Goal: Navigation & Orientation: Find specific page/section

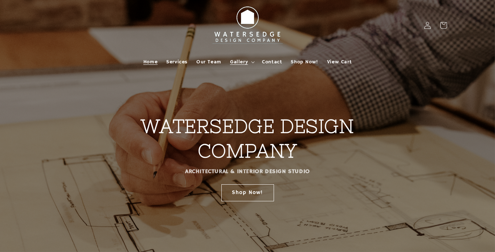
click at [243, 64] on span "Gallery" at bounding box center [239, 62] width 18 height 7
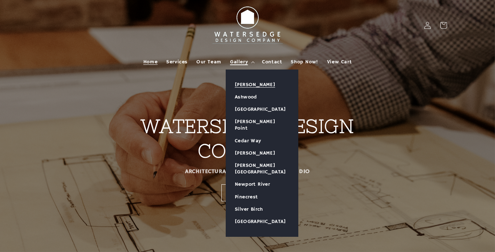
click at [245, 82] on link "[PERSON_NAME]" at bounding box center [262, 85] width 72 height 12
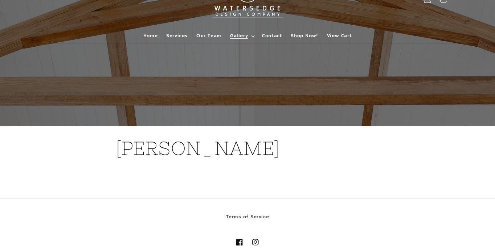
scroll to position [36, 0]
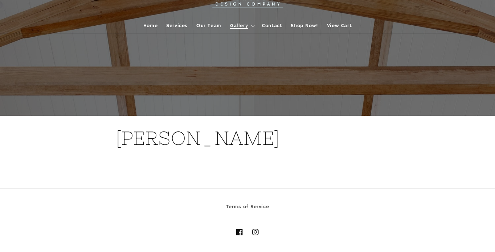
click at [241, 25] on span "Gallery" at bounding box center [239, 25] width 18 height 7
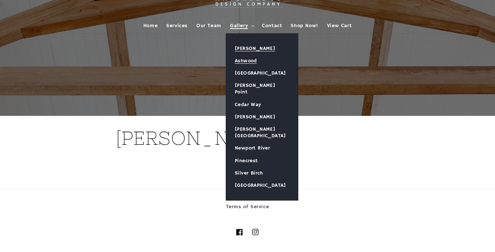
click at [247, 65] on link "Ashwood" at bounding box center [262, 61] width 72 height 12
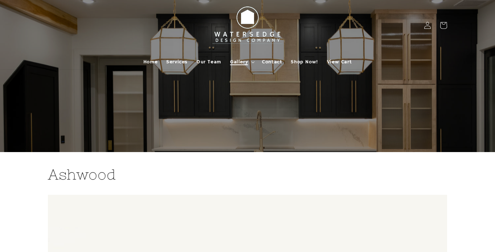
click at [237, 61] on span "Gallery" at bounding box center [239, 62] width 18 height 7
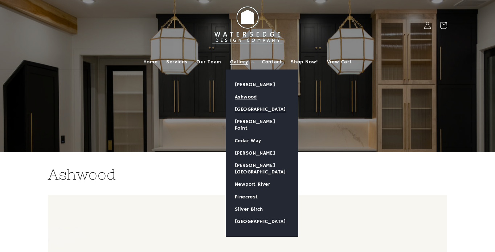
click at [252, 108] on link "[GEOGRAPHIC_DATA]" at bounding box center [262, 109] width 72 height 12
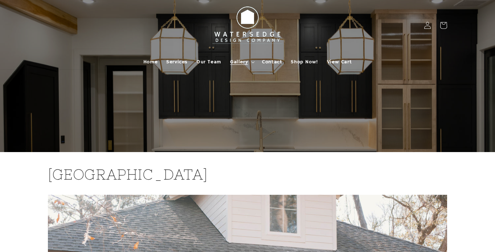
click at [240, 66] on summary "Gallery" at bounding box center [242, 61] width 32 height 15
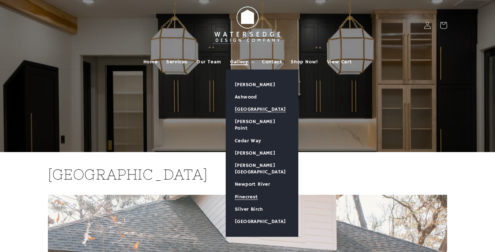
click at [244, 191] on link "Pinecrest" at bounding box center [262, 197] width 72 height 12
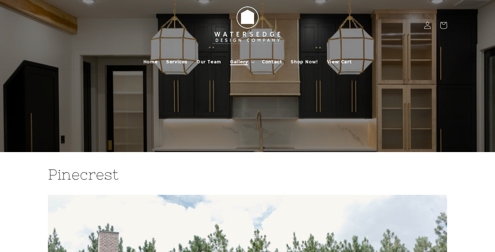
click at [246, 63] on span "Gallery" at bounding box center [239, 62] width 18 height 7
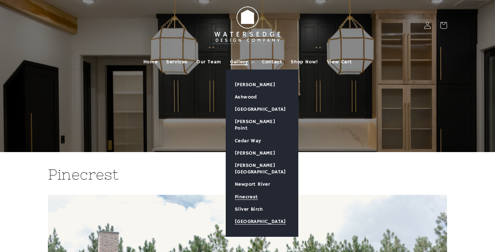
click at [248, 216] on link "[GEOGRAPHIC_DATA]" at bounding box center [262, 222] width 72 height 12
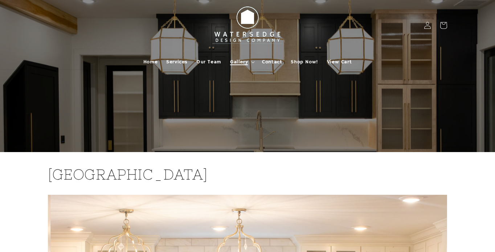
click at [245, 62] on span "Gallery" at bounding box center [239, 62] width 18 height 7
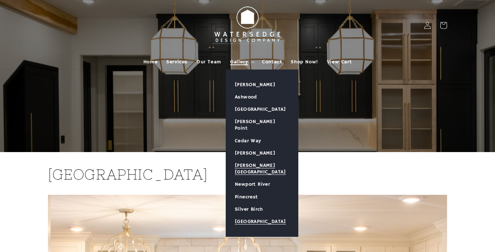
click at [251, 160] on link "[PERSON_NAME][GEOGRAPHIC_DATA]" at bounding box center [262, 169] width 72 height 19
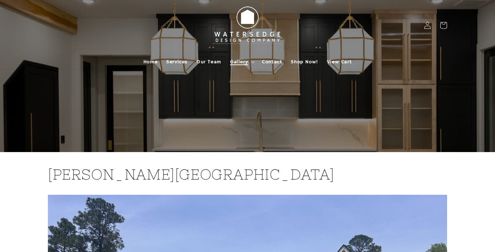
click at [239, 62] on span "Gallery" at bounding box center [239, 62] width 18 height 7
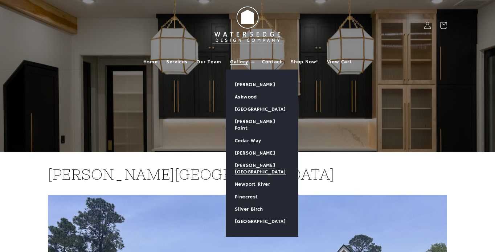
click at [240, 147] on link "[PERSON_NAME]" at bounding box center [262, 153] width 72 height 12
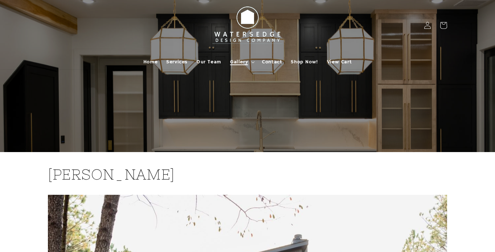
click at [239, 61] on span "Gallery" at bounding box center [239, 62] width 18 height 7
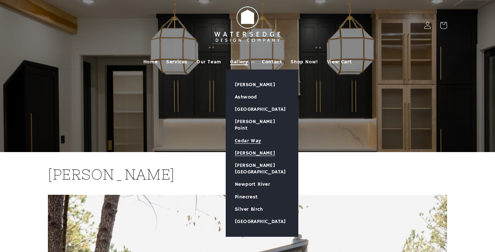
click at [246, 136] on link "Cedar Way" at bounding box center [262, 141] width 72 height 12
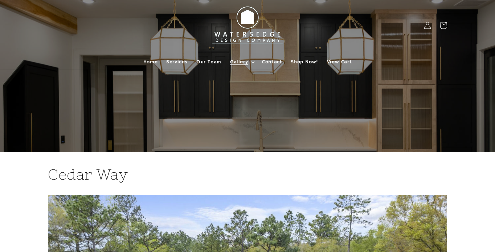
click at [242, 62] on span "Gallery" at bounding box center [239, 62] width 18 height 7
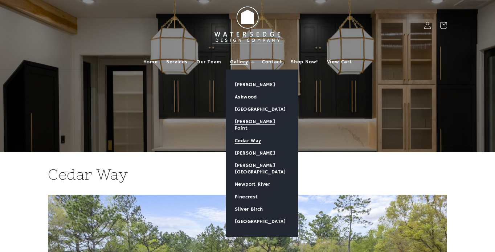
click at [245, 119] on link "[PERSON_NAME] Point" at bounding box center [262, 125] width 72 height 19
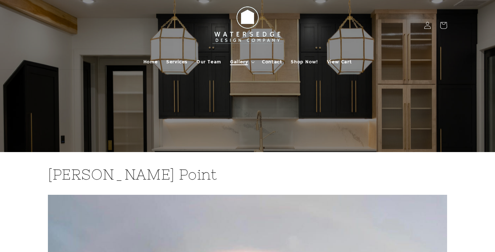
click at [233, 62] on span "Gallery" at bounding box center [239, 62] width 18 height 7
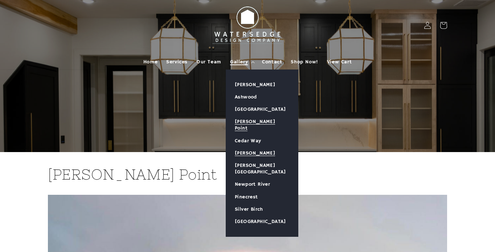
click at [243, 149] on link "[PERSON_NAME]" at bounding box center [262, 153] width 72 height 12
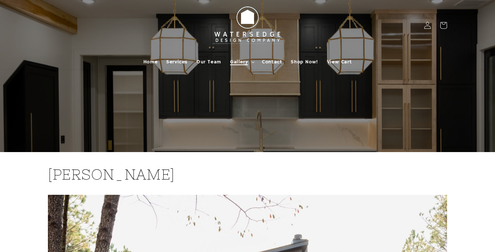
click at [248, 61] on summary "Gallery" at bounding box center [242, 61] width 32 height 15
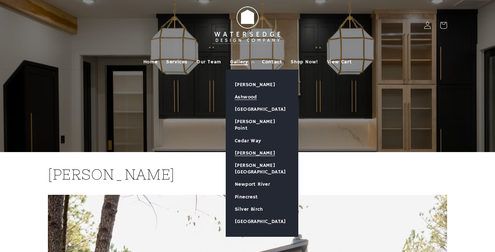
click at [241, 98] on link "Ashwood" at bounding box center [262, 97] width 72 height 12
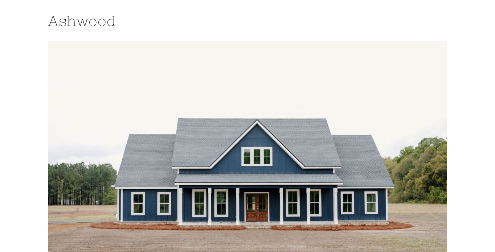
scroll to position [181, 0]
